Goal: Task Accomplishment & Management: Complete application form

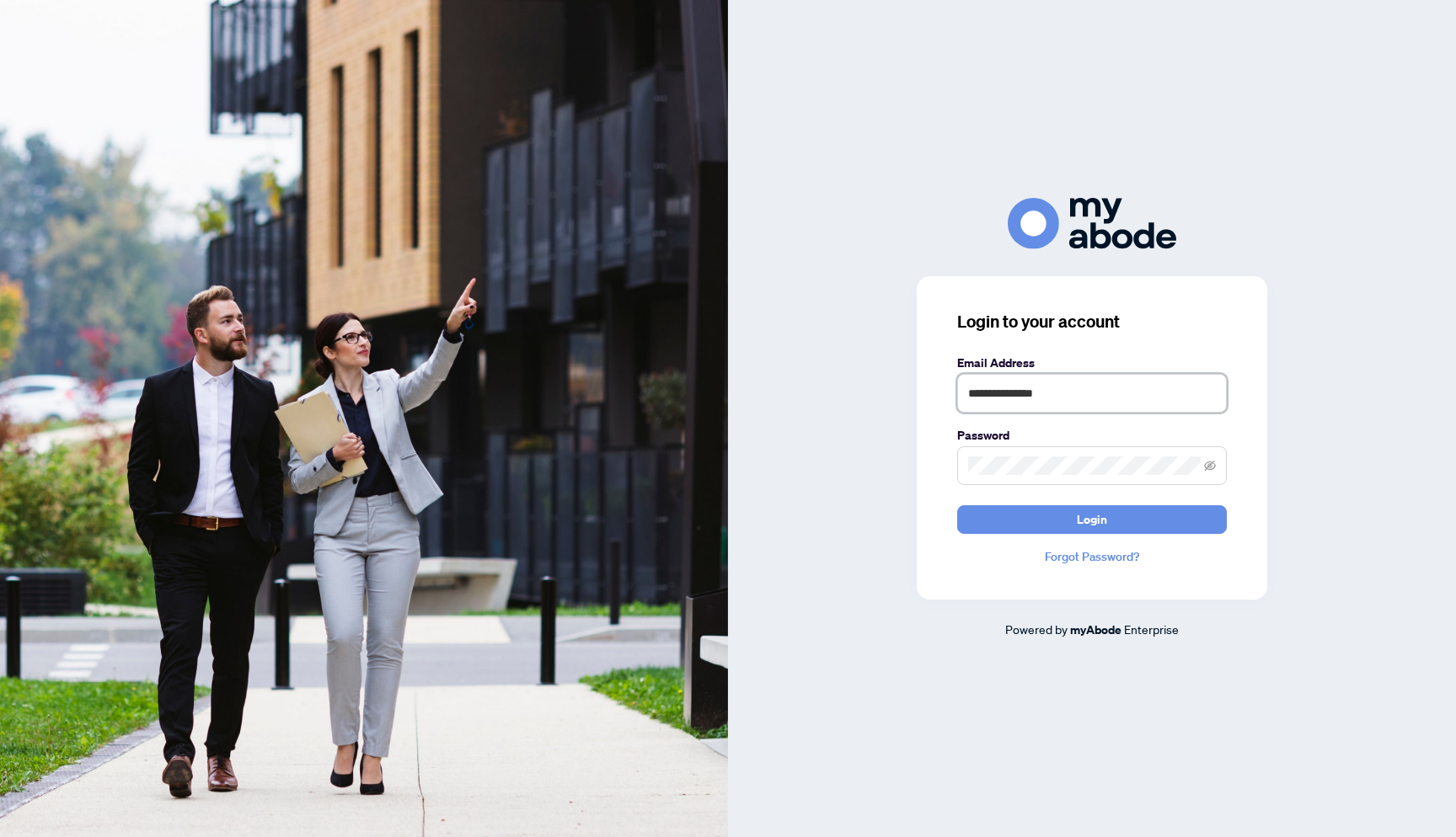
type input "**********"
click at [1092, 519] on button "Login" at bounding box center [1092, 519] width 270 height 28
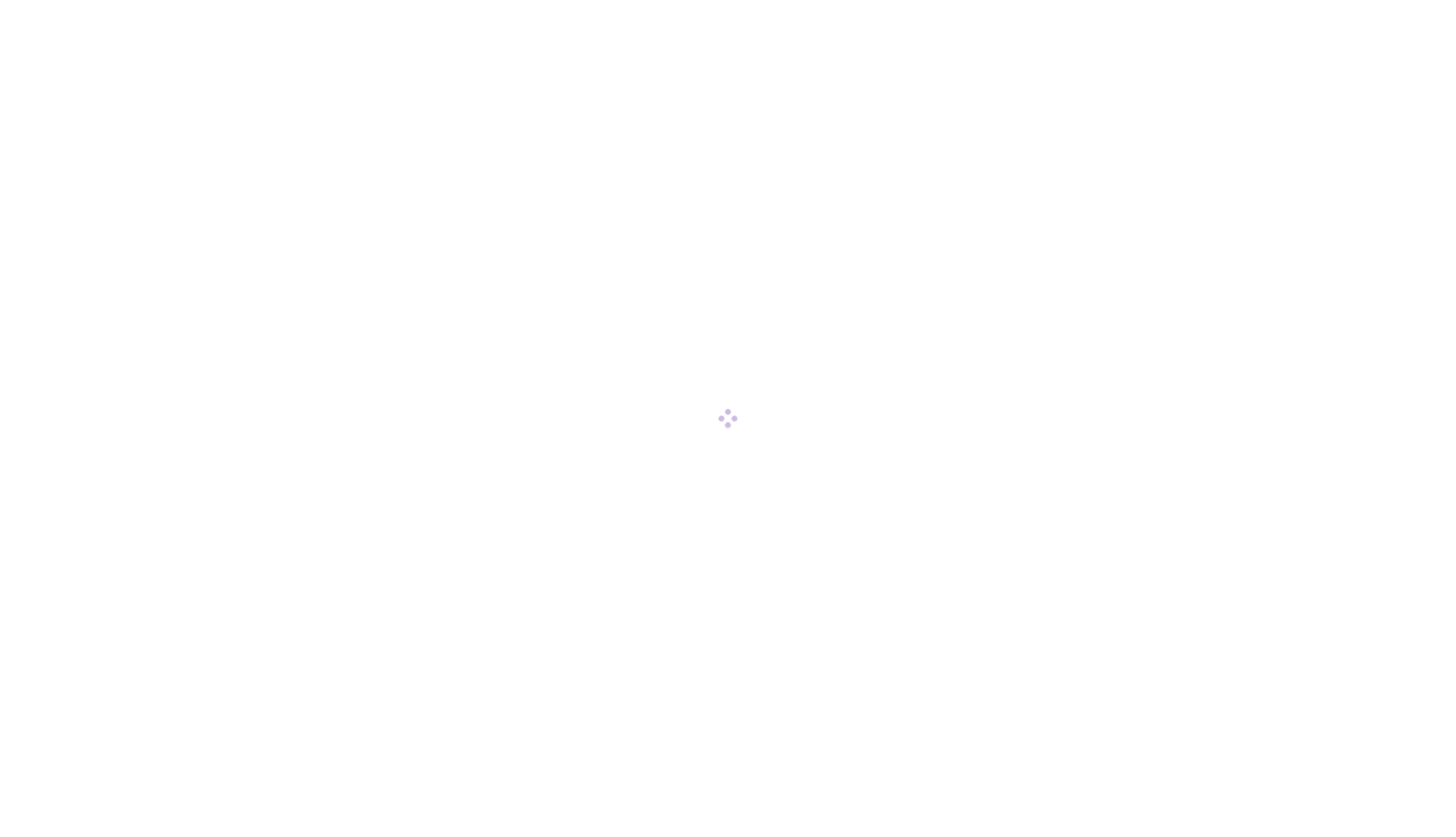
scroll to position [1, 0]
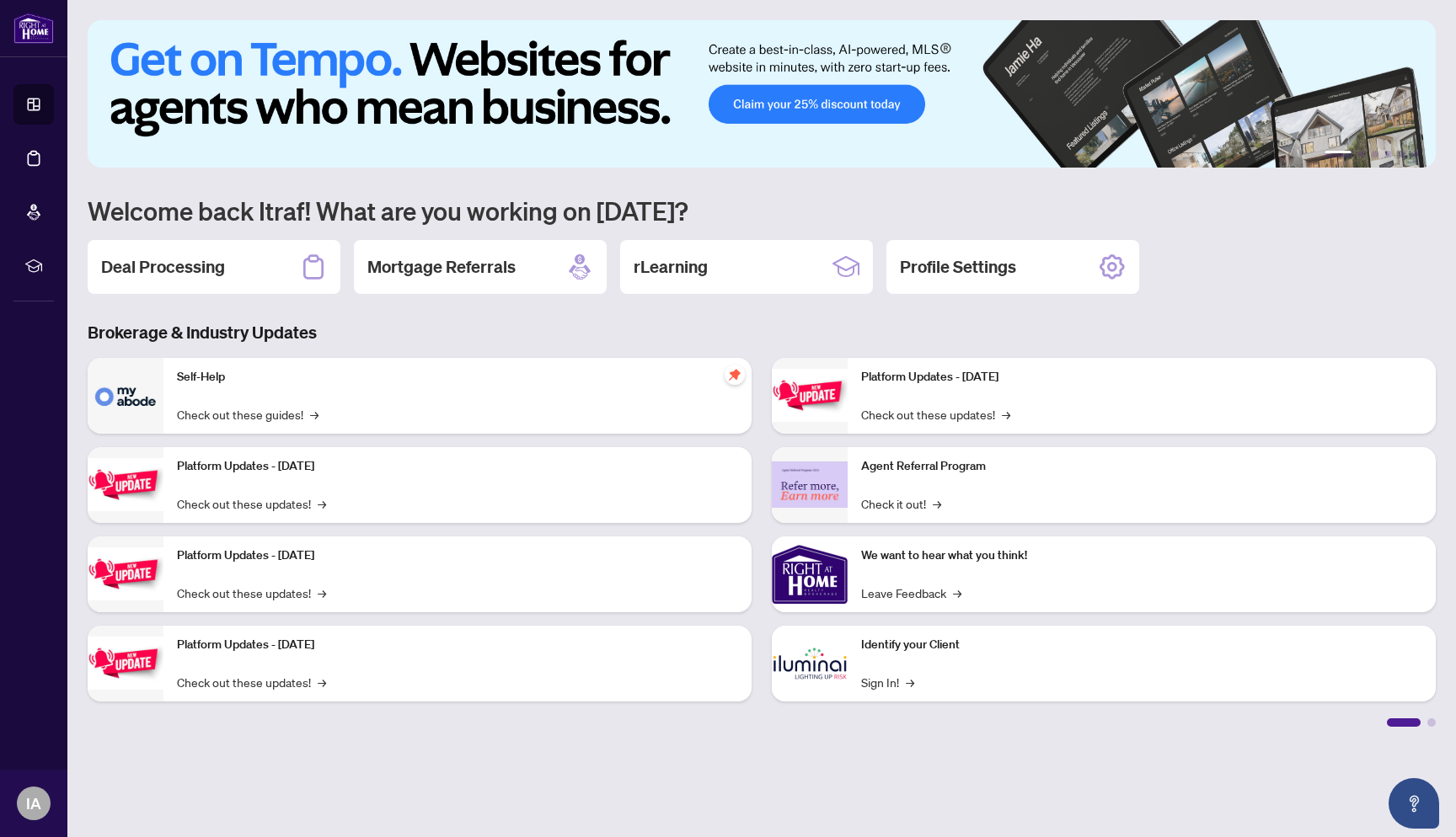
click at [192, 268] on h2 "Deal Processing" at bounding box center [163, 267] width 124 height 24
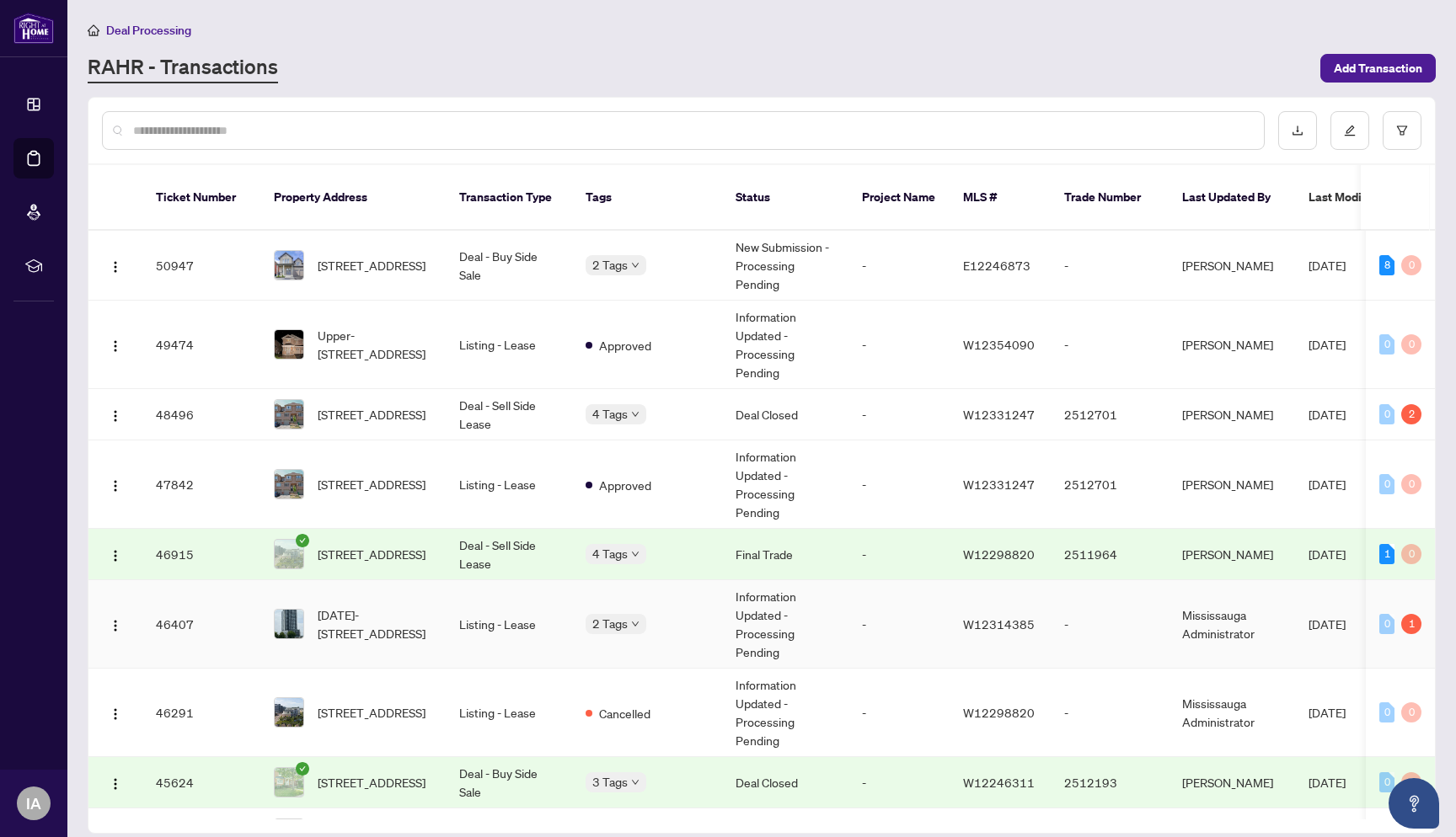
scroll to position [9, 0]
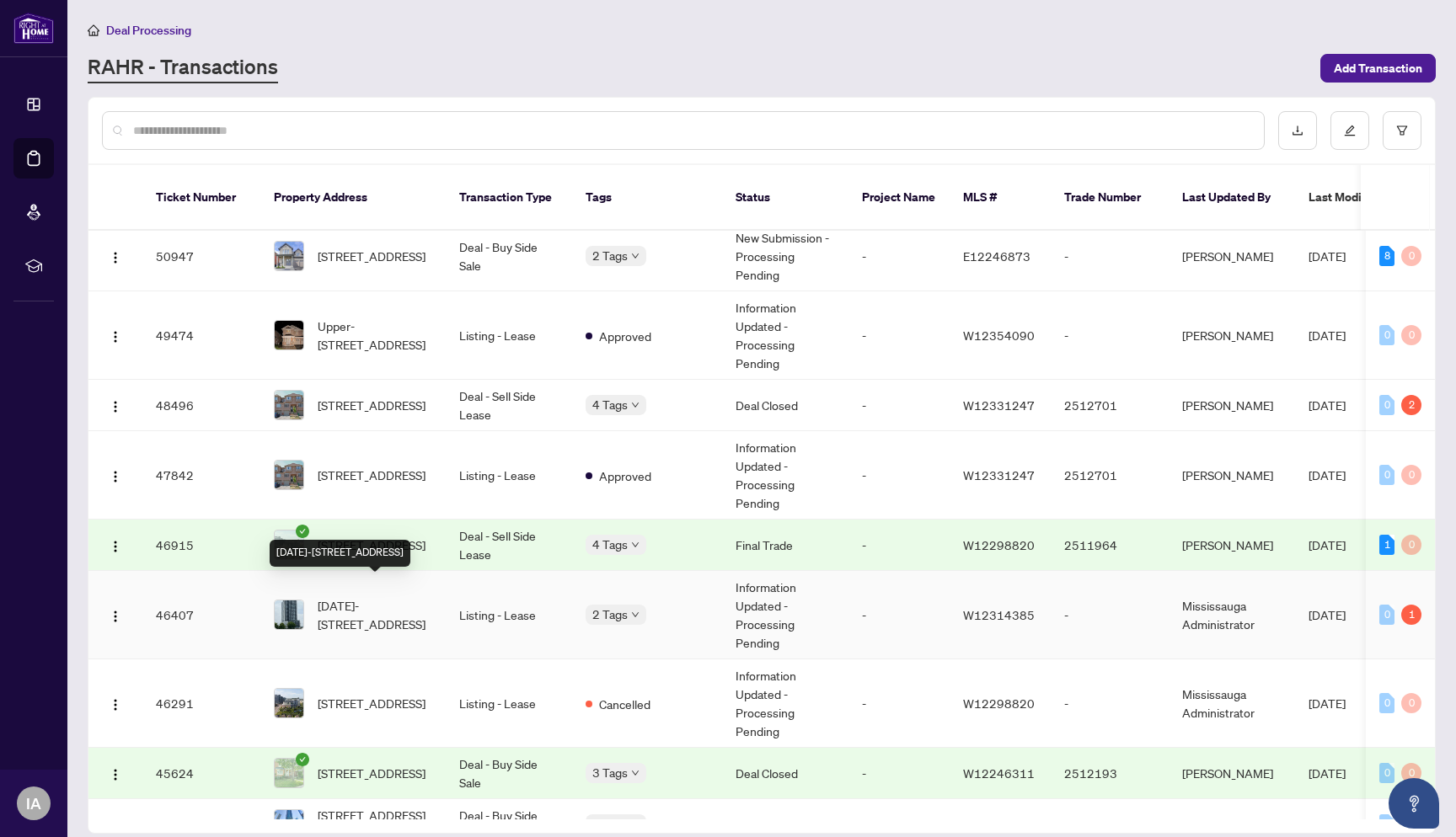
click at [377, 596] on span "1604-2495 Eglinton Ave, Mississauga, Ontario L5M 2T2, Canada" at bounding box center [375, 615] width 115 height 37
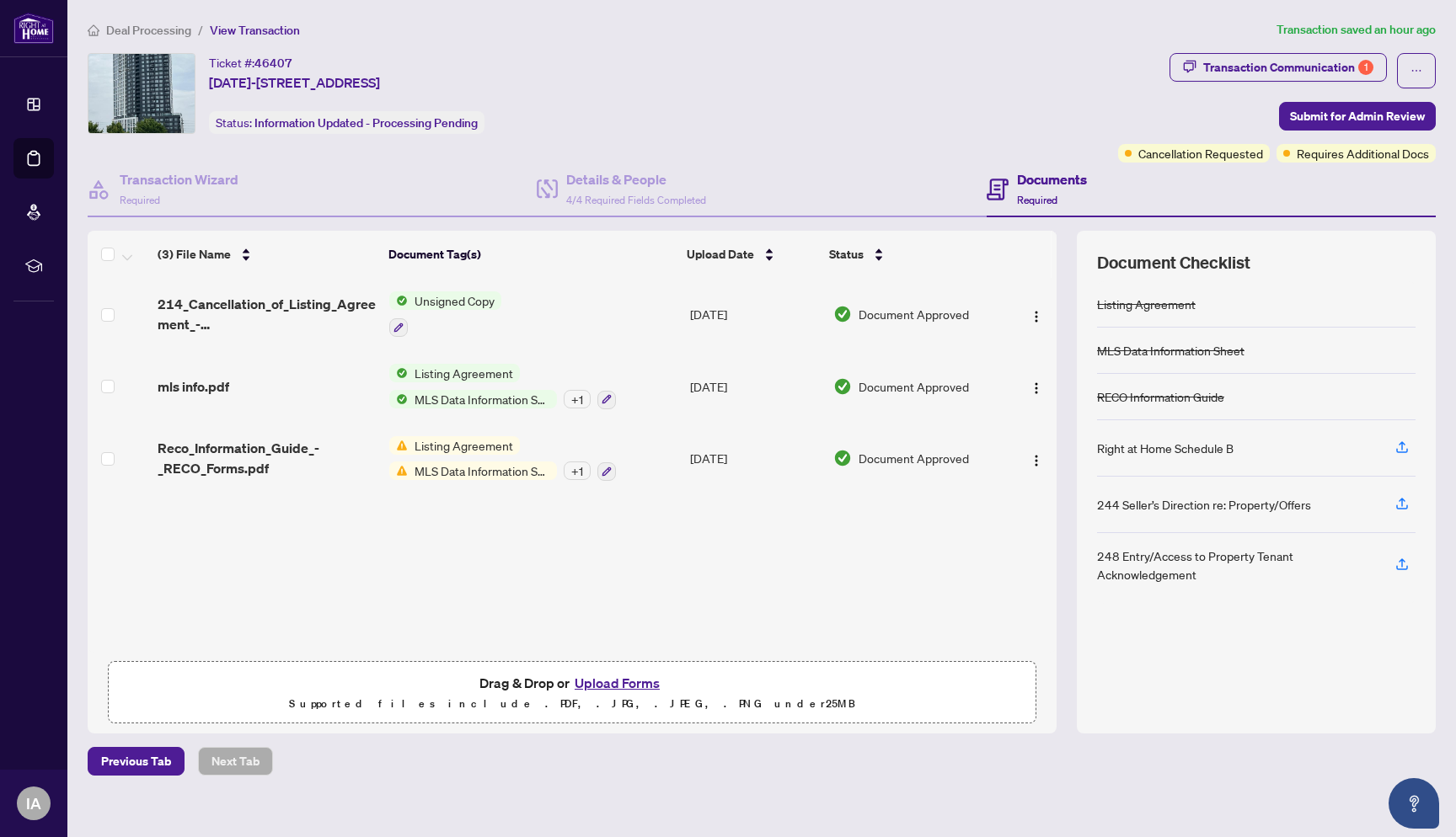
click at [457, 302] on span "Unsigned Copy" at bounding box center [454, 301] width 94 height 18
click at [340, 303] on span "214_Cancellation_of_Listing_Agreement_-_Authority_to_Offer_for_Lease_A__-_PropT…" at bounding box center [266, 314] width 218 height 40
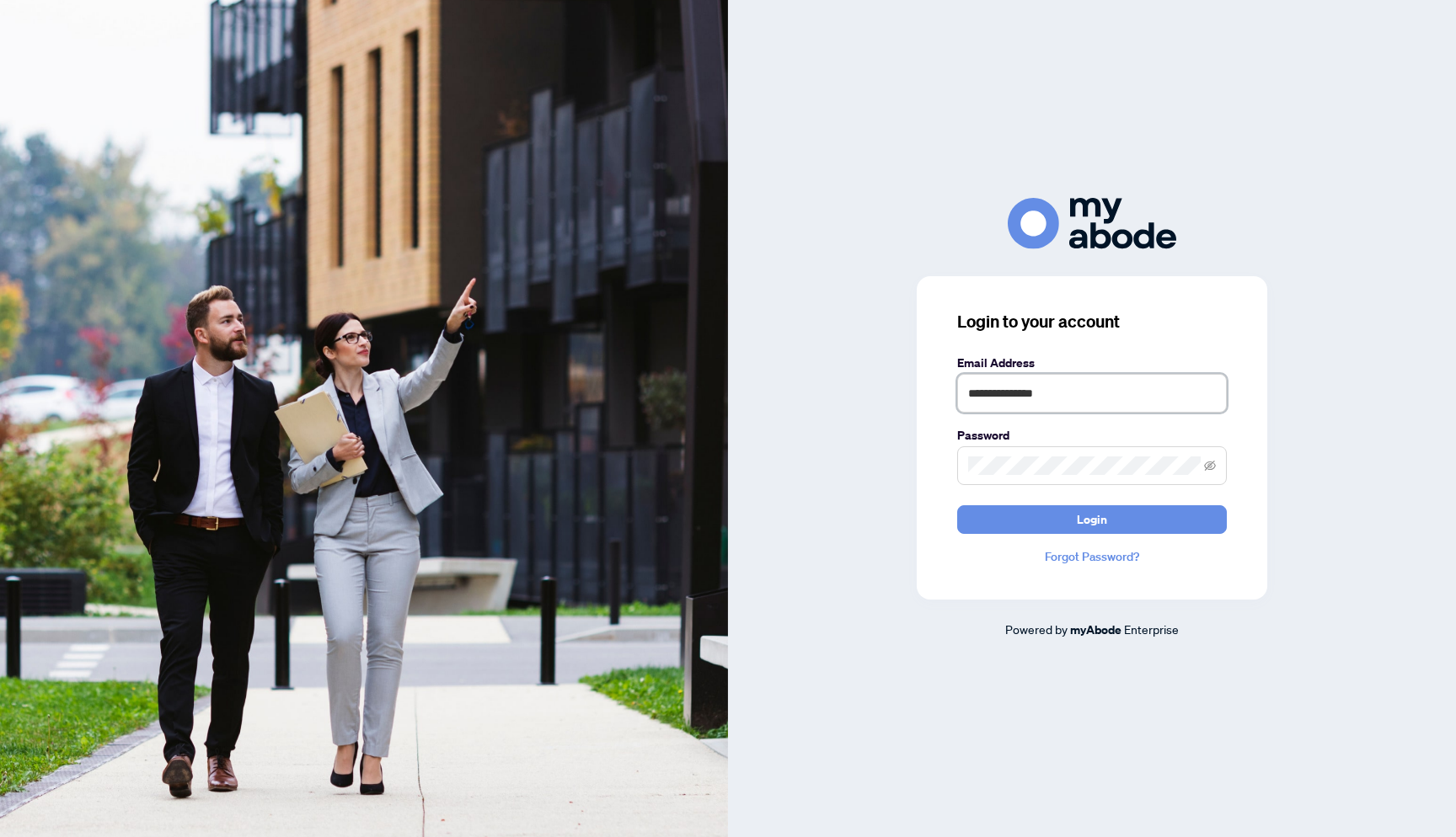
type input "**********"
click at [1042, 516] on button "Login" at bounding box center [1092, 519] width 270 height 28
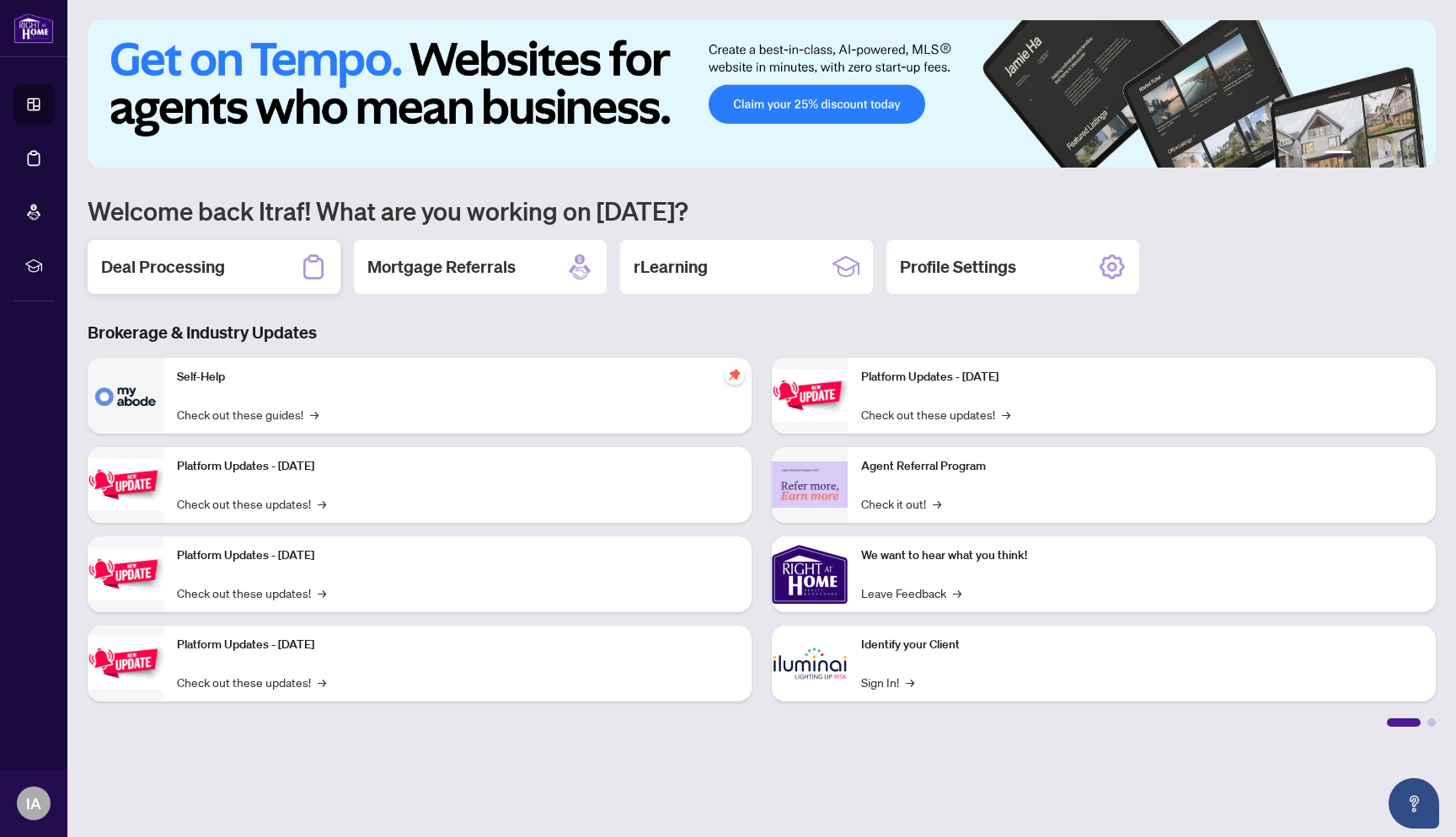
click at [213, 264] on h2 "Deal Processing" at bounding box center [163, 267] width 124 height 24
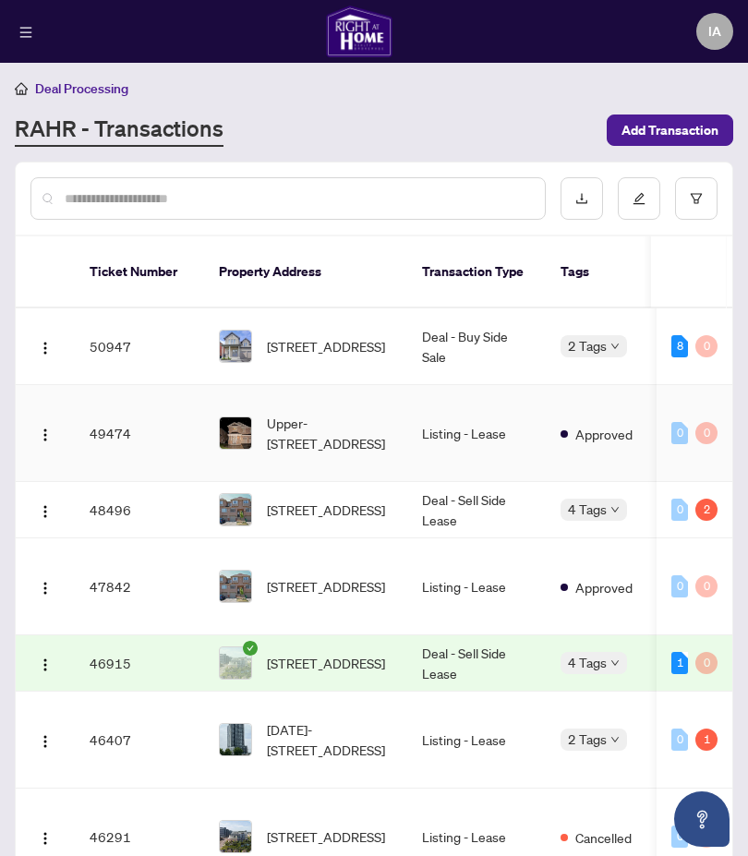
click at [173, 407] on td "49474" at bounding box center [139, 433] width 129 height 97
click at [324, 423] on span "Upper-43 Bushmill Circ, Brampton, Ontario L7A 0K8, Canada" at bounding box center [330, 433] width 126 height 41
click at [456, 417] on td "Listing - Lease" at bounding box center [476, 433] width 139 height 97
click at [96, 410] on td "49474" at bounding box center [139, 433] width 129 height 97
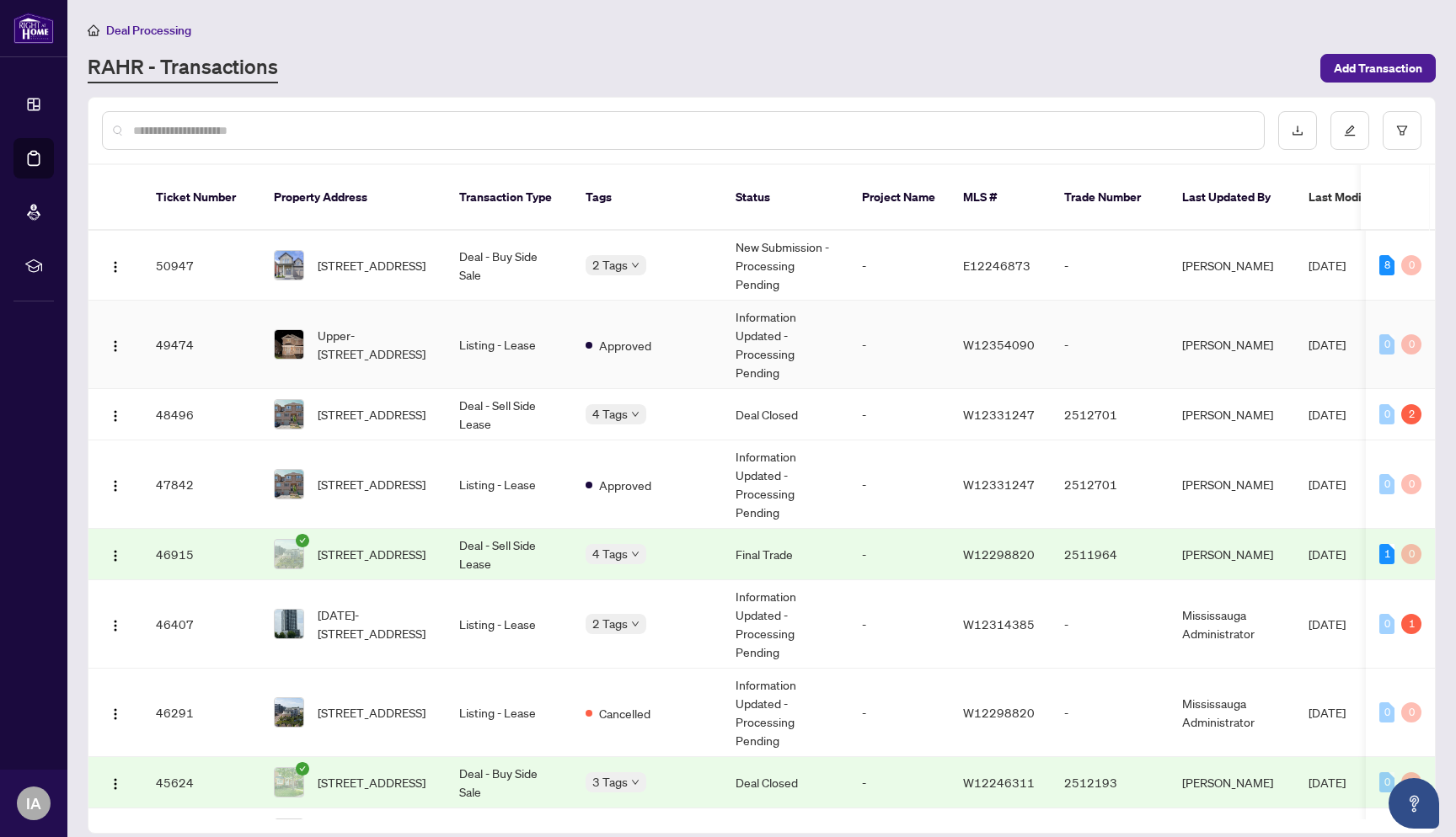
click at [434, 326] on td "Upper-43 Bushmill Circ, Brampton, Ontario L7A 0K8, Canada" at bounding box center [352, 345] width 185 height 88
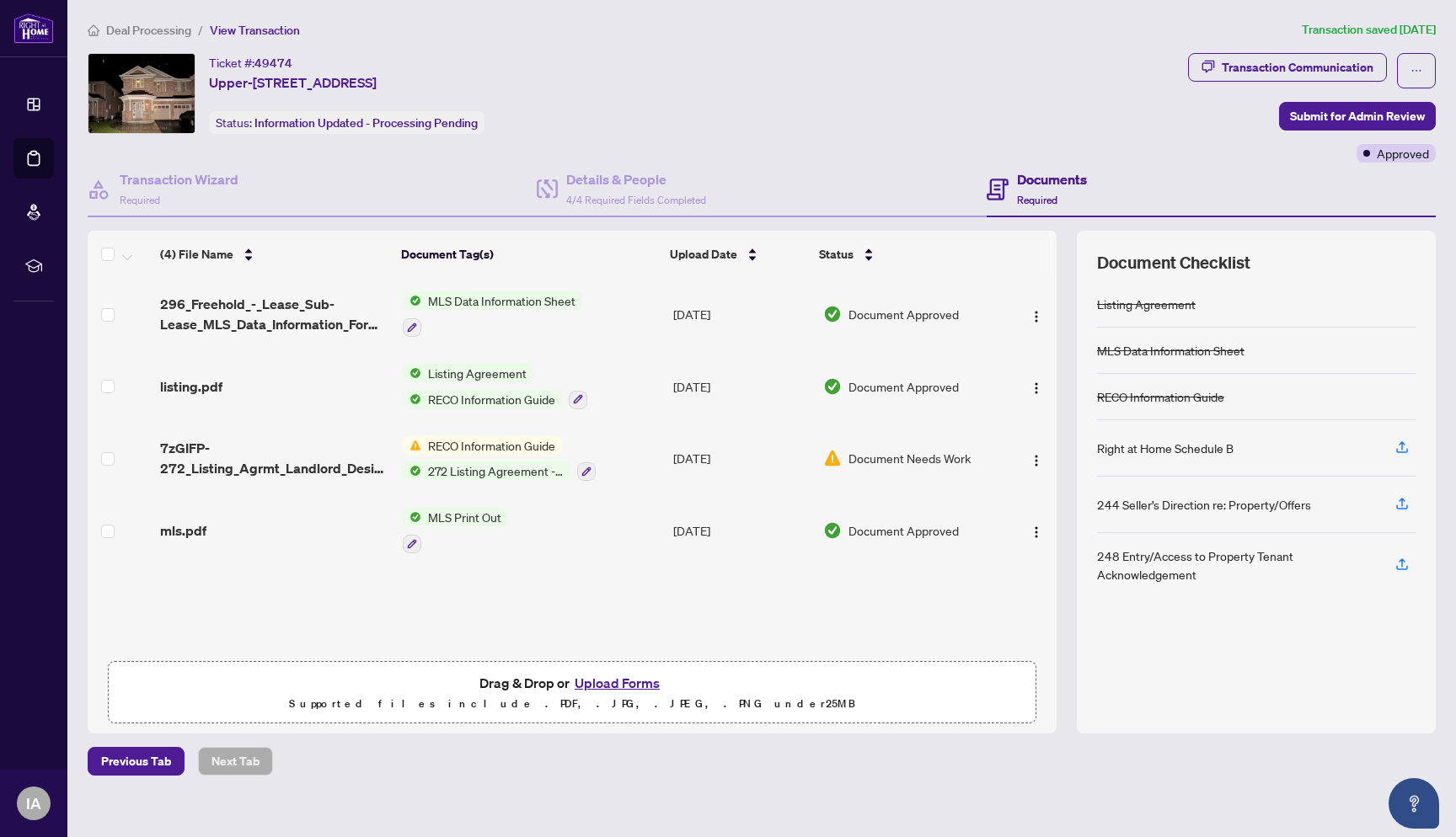
click at [611, 684] on button "Upload Forms" at bounding box center [617, 683] width 95 height 22
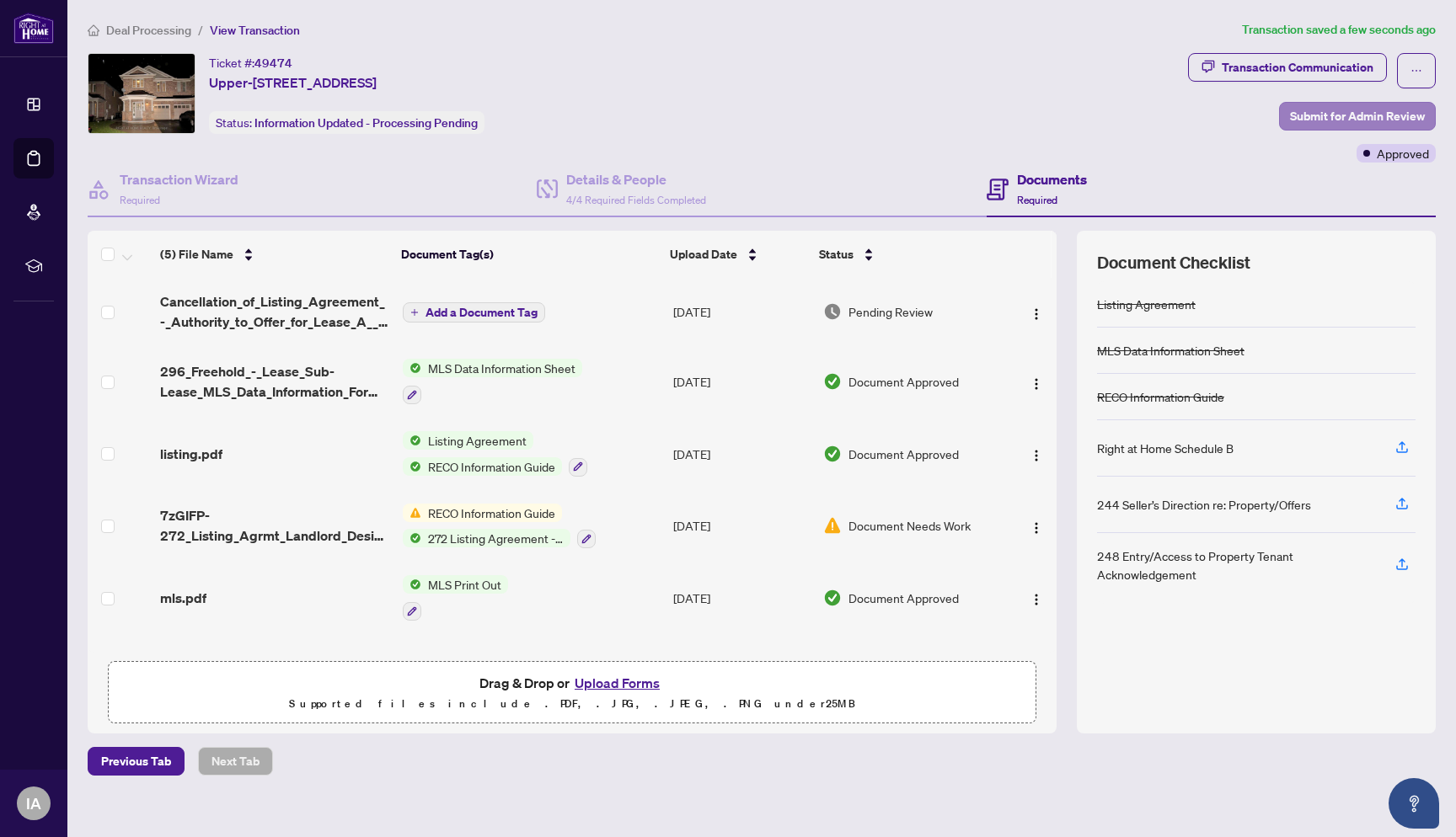
click at [1308, 115] on span "Submit for Admin Review" at bounding box center [1357, 117] width 135 height 27
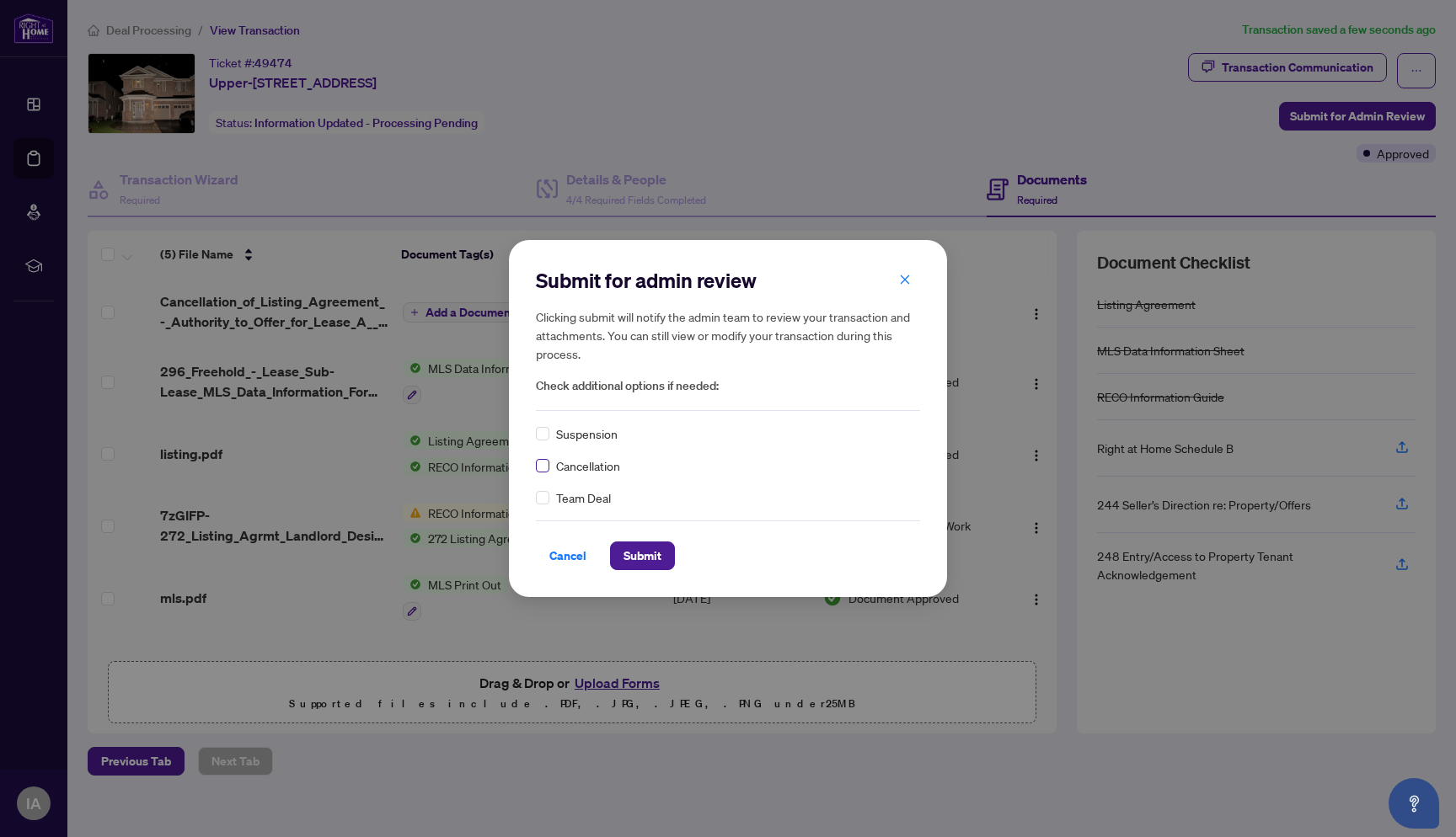
click at [536, 469] on span at bounding box center [542, 465] width 14 height 14
click at [648, 554] on span "Submit" at bounding box center [642, 556] width 38 height 27
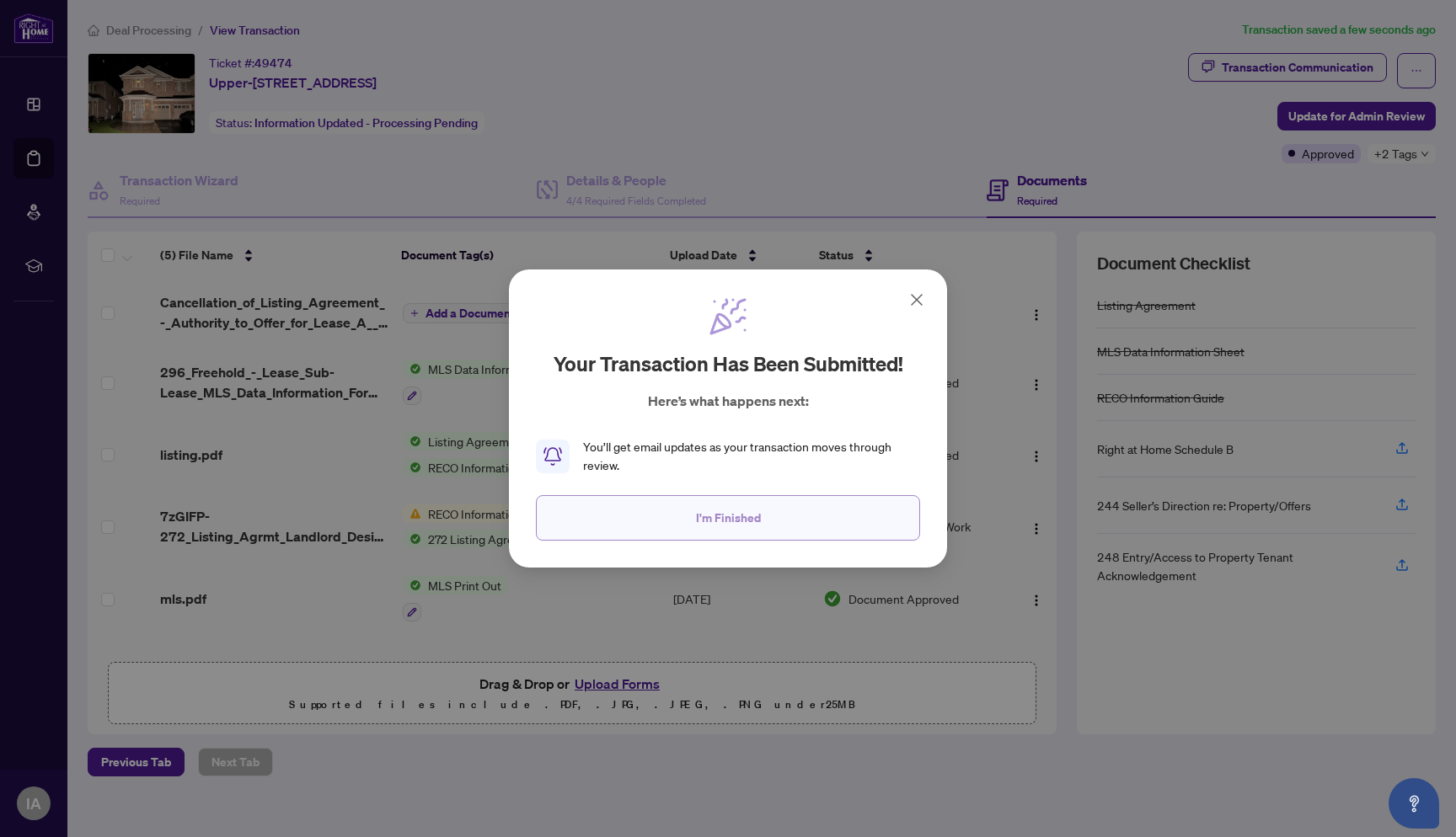
click at [689, 523] on button "I'm Finished" at bounding box center [727, 518] width 384 height 46
